Goal: Find specific page/section: Find specific page/section

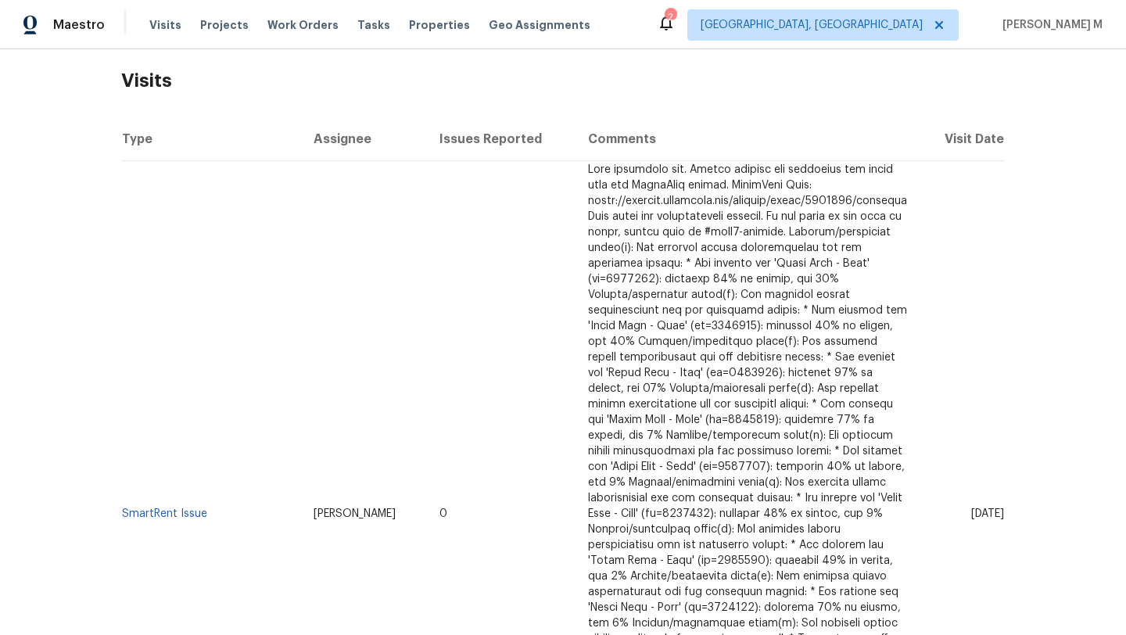
scroll to position [246, 0]
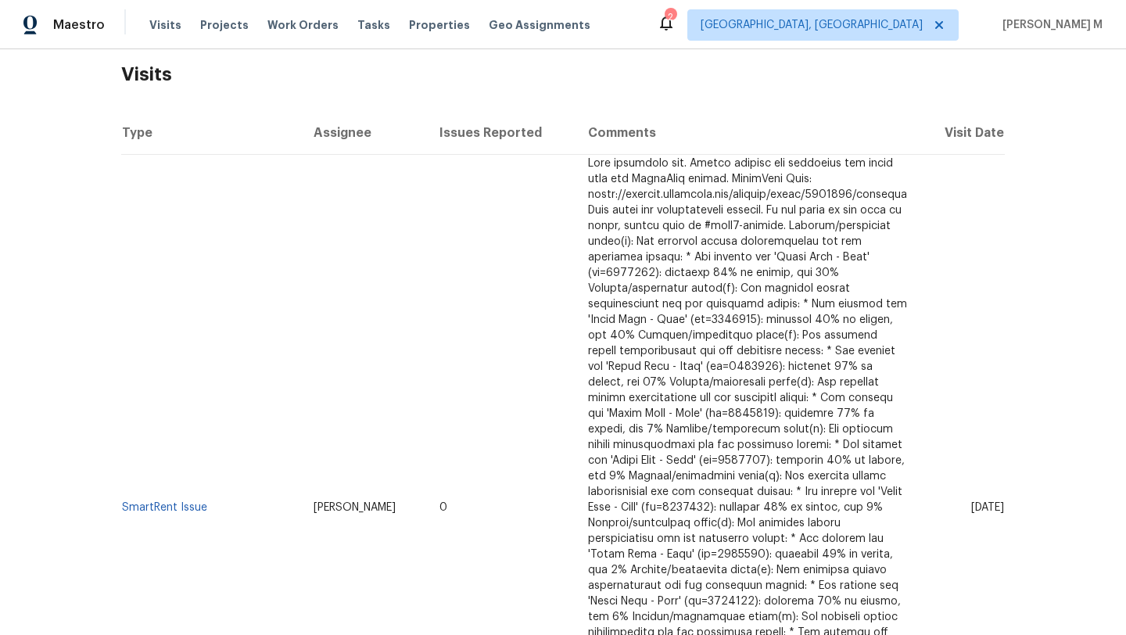
click at [971, 502] on span "[DATE]" at bounding box center [987, 507] width 33 height 11
drag, startPoint x: 934, startPoint y: 461, endPoint x: 962, endPoint y: 461, distance: 28.2
click at [971, 502] on span "[DATE]" at bounding box center [987, 507] width 33 height 11
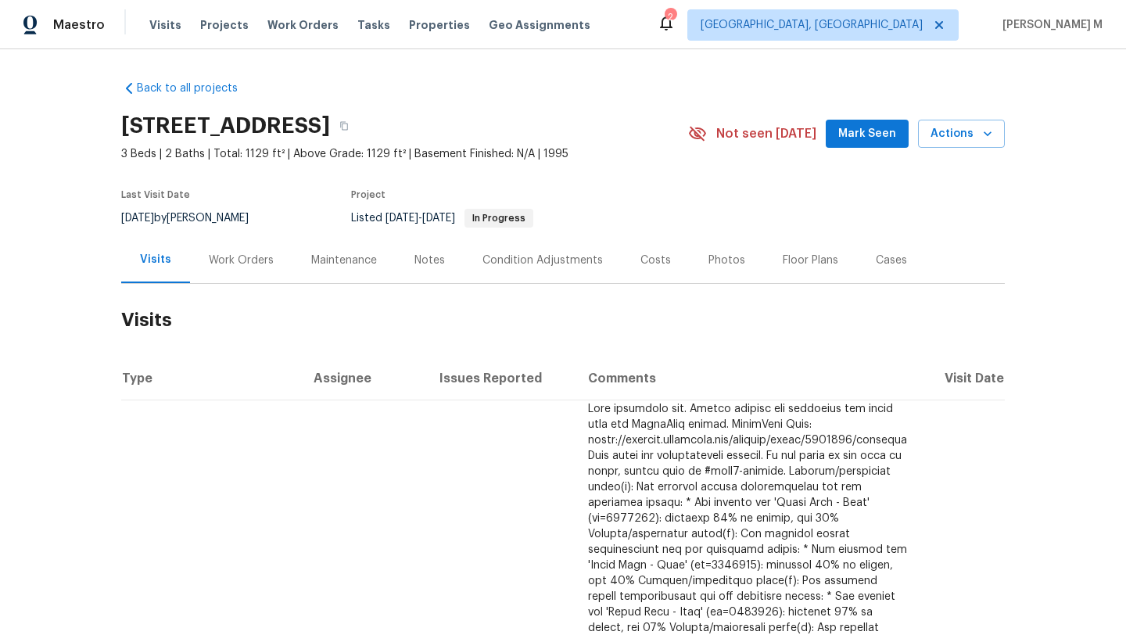
click at [257, 270] on div "Work Orders" at bounding box center [241, 260] width 102 height 46
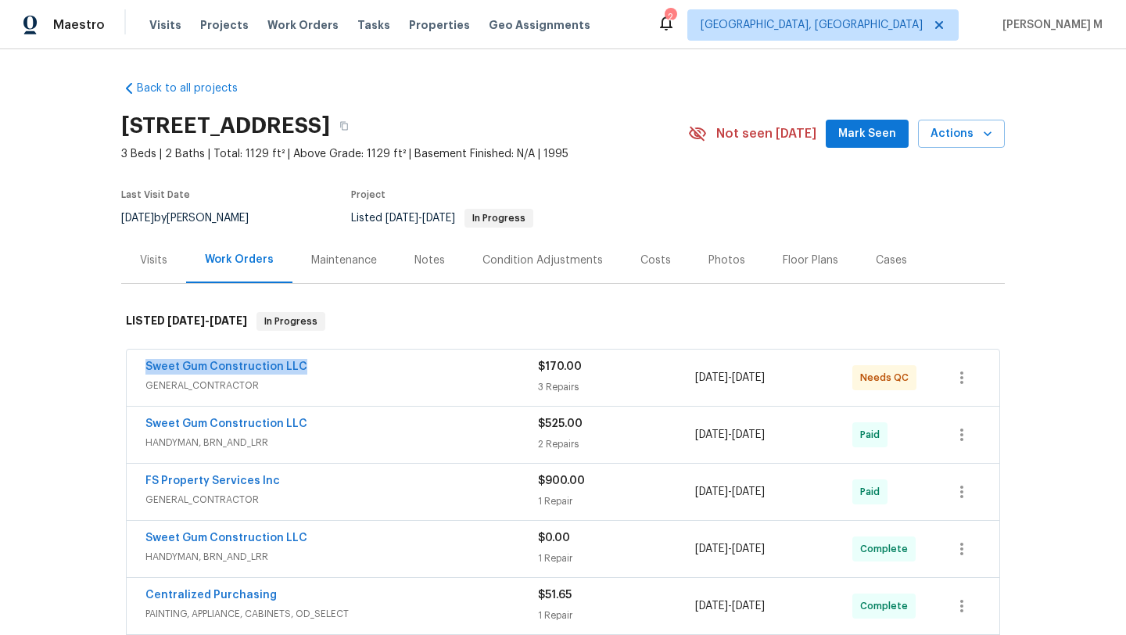
drag, startPoint x: 124, startPoint y: 370, endPoint x: 352, endPoint y: 366, distance: 227.6
click at [352, 366] on div "Sweet Gum Construction LLC GENERAL_CONTRACTOR $170.00 3 Repairs [DATE] - [DATE]…" at bounding box center [563, 378] width 873 height 56
copy link "Sweet Gum Construction LLC"
copy span "[DATE] - [DATE]"
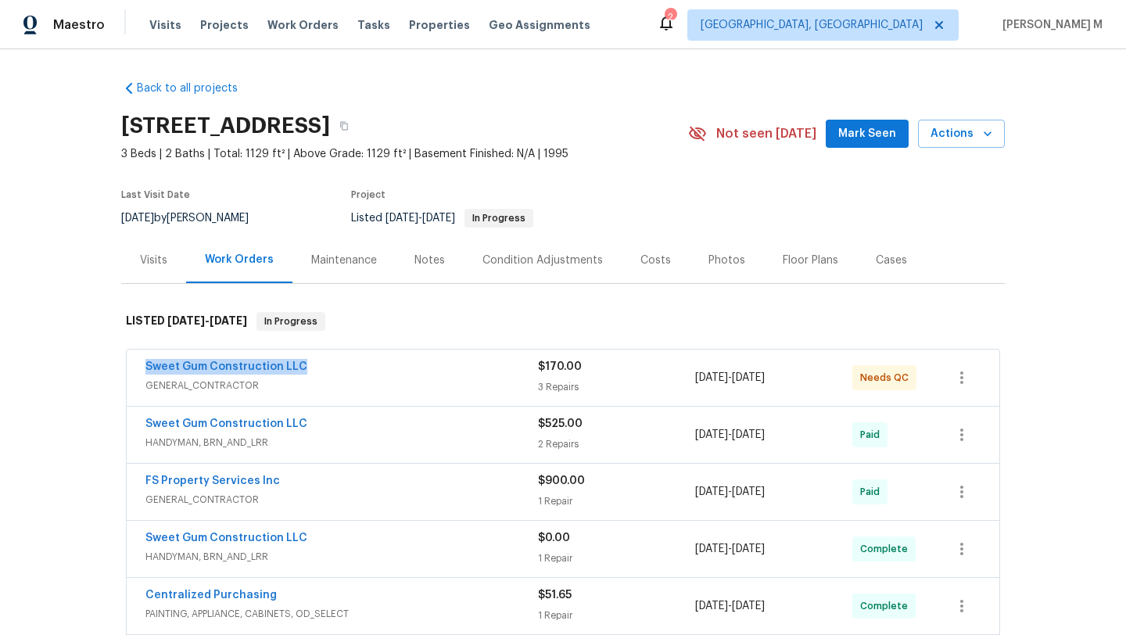
drag, startPoint x: 690, startPoint y: 378, endPoint x: 799, endPoint y: 378, distance: 109.5
click at [765, 378] on span "[DATE] - [DATE]" at bounding box center [730, 378] width 70 height 16
